Goal: Navigation & Orientation: Find specific page/section

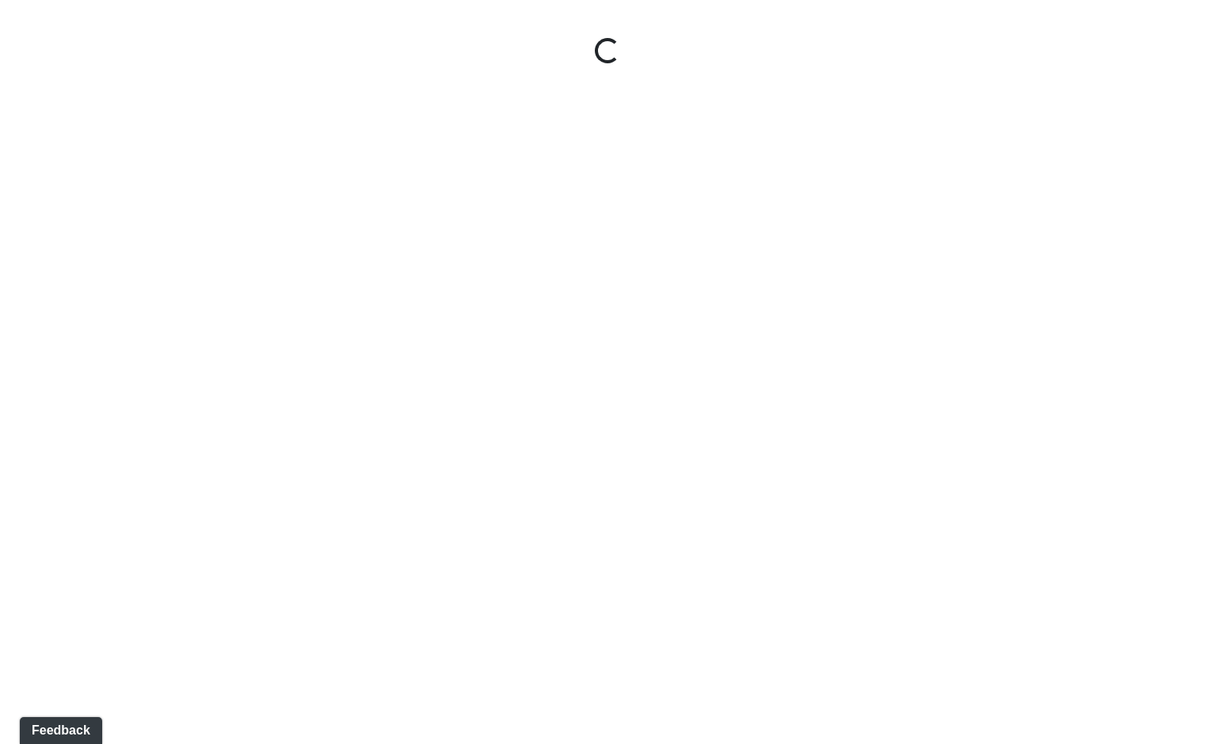
select select "gontoaMErPAtzSBVXh4ptW"
select select "h3ebyGk32eUmSzz99H473o"
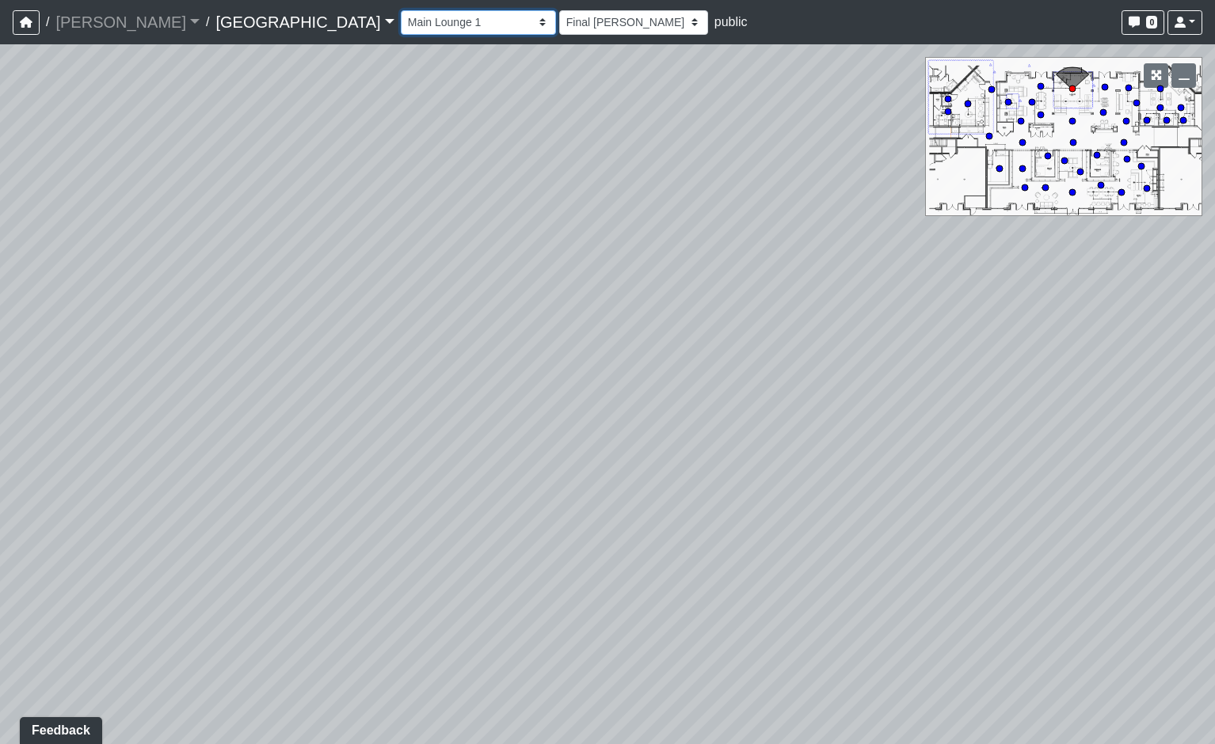
click at [401, 22] on select "Breezeway Entry Fireplace 1 Fireplace 2 Gate Golf Holes Shade Sails Sidewalk 1 …" at bounding box center [478, 22] width 155 height 25
click at [401, 10] on select "Breezeway Entry Fireplace 1 Fireplace 2 Gate Golf Holes Shade Sails Sidewalk 1 …" at bounding box center [478, 22] width 155 height 25
select select "cPz5AA6jdxfLA8T8qokQ2v"
select select "h3ebyGk32eUmSzz99H473o"
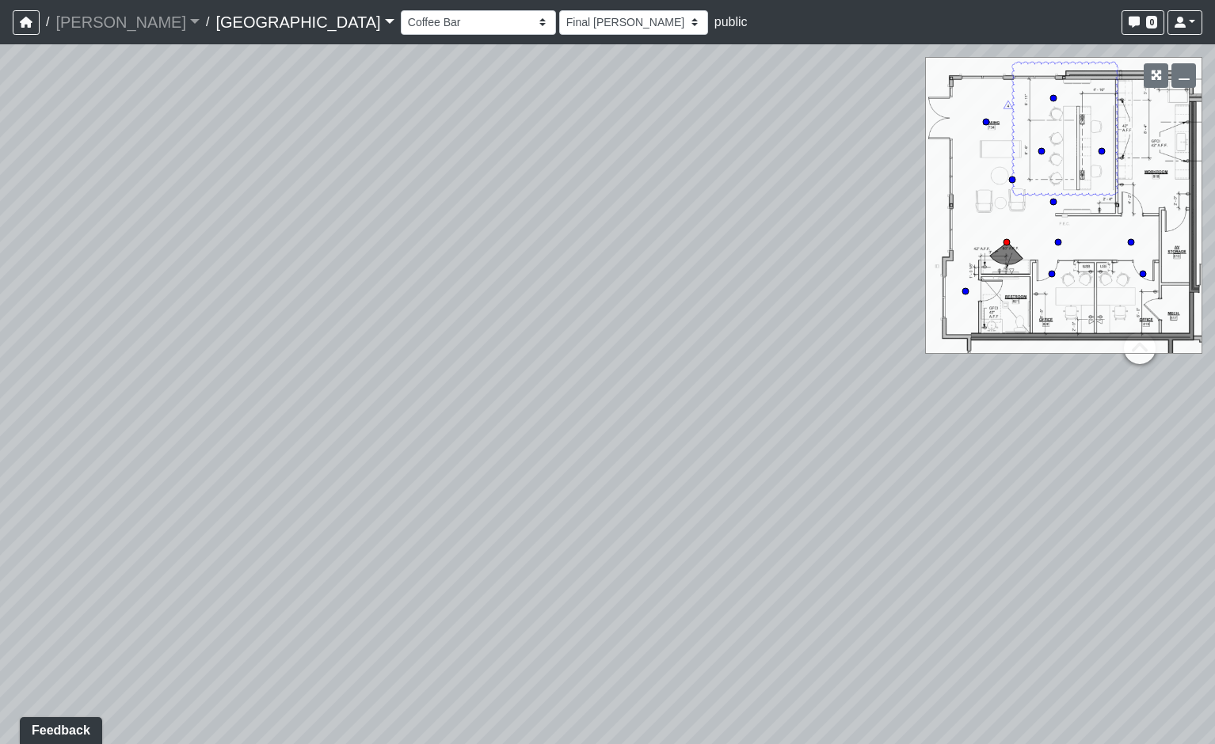
drag, startPoint x: 553, startPoint y: 416, endPoint x: -654, endPoint y: -88, distance: 1307.9
click at [0, 0] on html "/ [PERSON_NAME] Loading... / [GEOGRAPHIC_DATA] [GEOGRAPHIC_DATA] Loading... [GE…" at bounding box center [607, 372] width 1215 height 744
drag, startPoint x: 375, startPoint y: 463, endPoint x: 842, endPoint y: 667, distance: 509.9
click at [754, 660] on div "Loading... Pool Courtyard Entry 1 Loading... Main Lounge 2 Loading... Pool Cour…" at bounding box center [607, 394] width 1215 height 700
drag, startPoint x: 613, startPoint y: 516, endPoint x: 295, endPoint y: 482, distance: 320.1
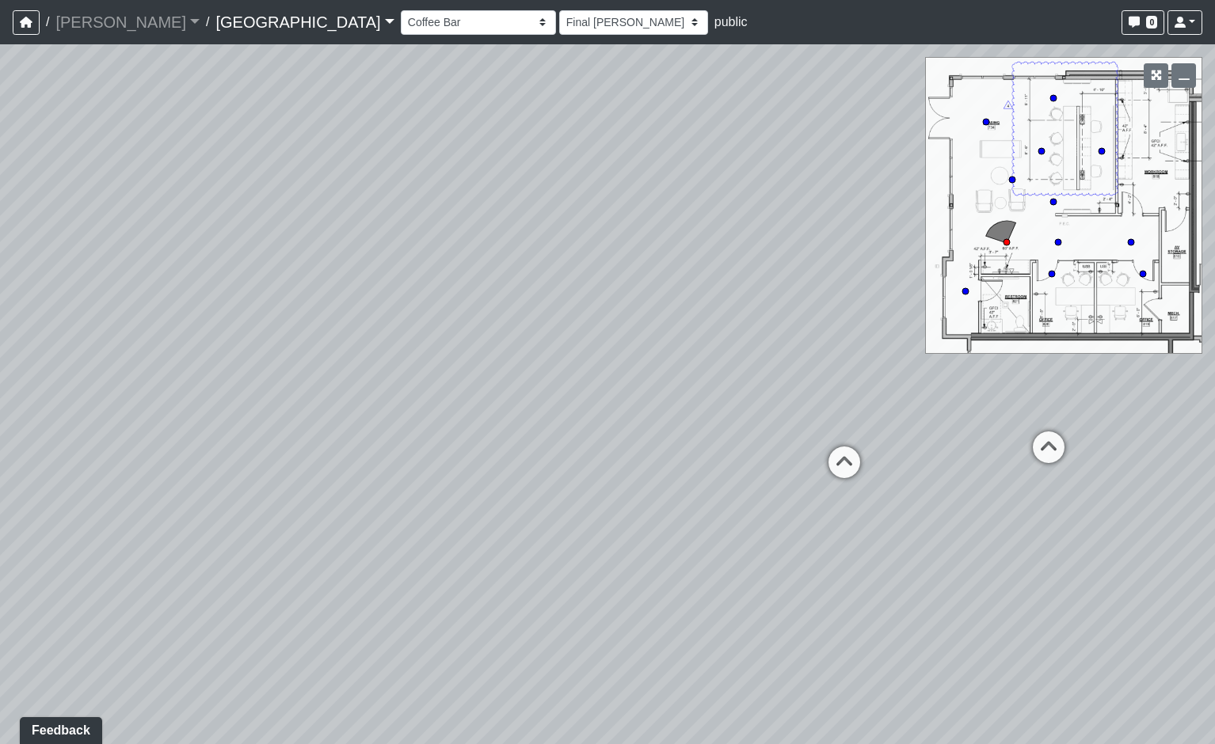
click at [295, 482] on div "Loading... Pool Courtyard Entry 1 Loading... Main Lounge 2 Loading... Pool Cour…" at bounding box center [607, 394] width 1215 height 700
drag, startPoint x: 638, startPoint y: 396, endPoint x: 535, endPoint y: 441, distance: 112.4
click at [535, 441] on div "Loading... Pool Courtyard Entry 1 Loading... Main Lounge 2 Loading... Pool Cour…" at bounding box center [607, 394] width 1215 height 700
click at [913, 443] on icon at bounding box center [909, 456] width 48 height 48
select select "uKPV7nrhqgg3th27KX7RhN"
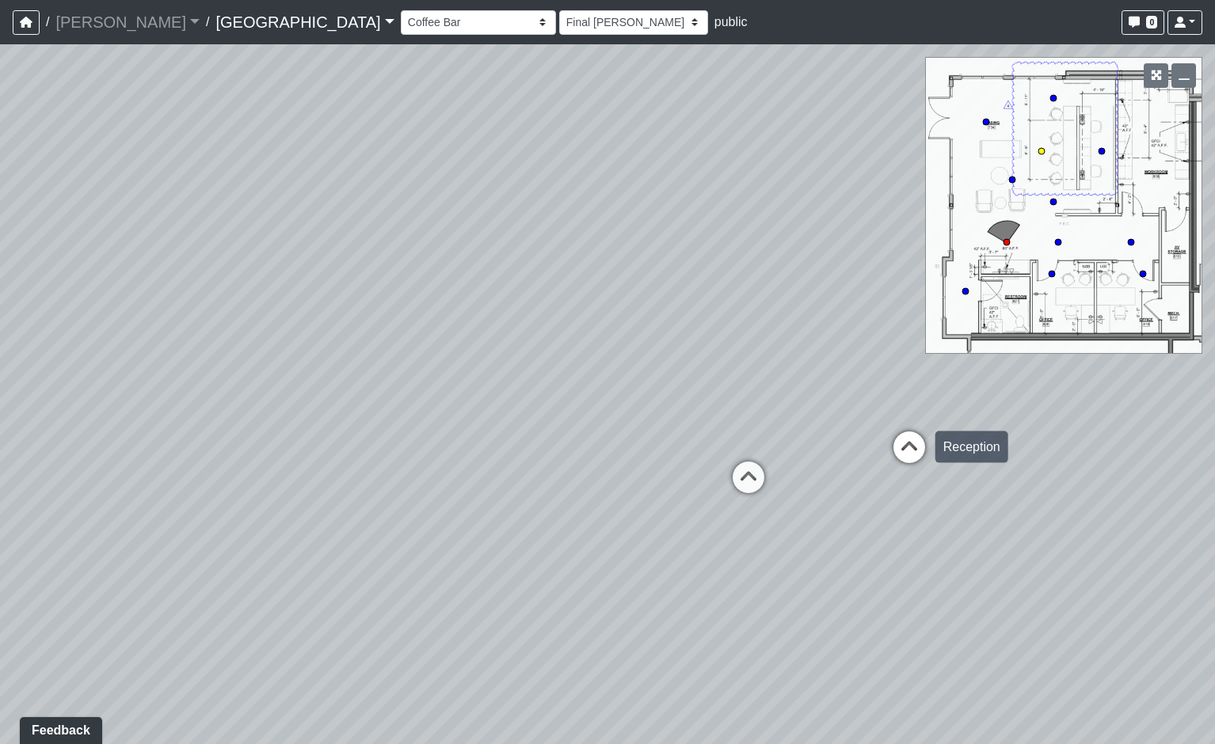
select select "h3ebyGk32eUmSzz99H473o"
drag, startPoint x: 449, startPoint y: 332, endPoint x: -294, endPoint y: 163, distance: 761.6
click at [0, 163] on html "/ [PERSON_NAME] Loading... / [GEOGRAPHIC_DATA] [GEOGRAPHIC_DATA] Loading... [GE…" at bounding box center [607, 372] width 1215 height 744
drag, startPoint x: 637, startPoint y: 339, endPoint x: 591, endPoint y: 647, distance: 311.5
click at [591, 647] on div "Loading... Pool Courtyard Entry 1 Loading... Main Lounge 2 Loading... Pool Cour…" at bounding box center [607, 394] width 1215 height 700
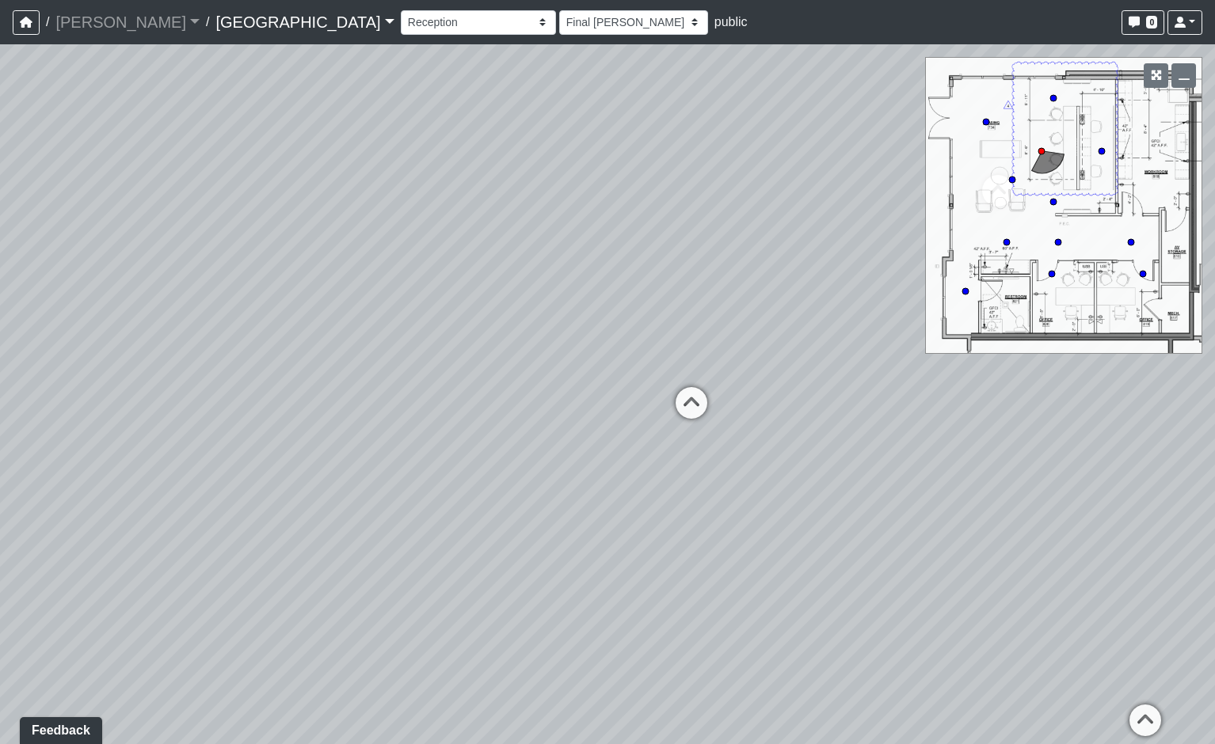
drag, startPoint x: 770, startPoint y: 371, endPoint x: 176, endPoint y: 182, distance: 623.0
click at [176, 182] on div "Loading... Pool Courtyard Entry 1 Loading... Main Lounge 2 Loading... Pool Cour…" at bounding box center [607, 394] width 1215 height 700
drag, startPoint x: 809, startPoint y: 285, endPoint x: 743, endPoint y: 378, distance: 114.0
click at [743, 378] on div "Loading... Pool Courtyard Entry 1 Loading... Main Lounge 2 Loading... Pool Cour…" at bounding box center [607, 394] width 1215 height 700
